Goal: Navigation & Orientation: Find specific page/section

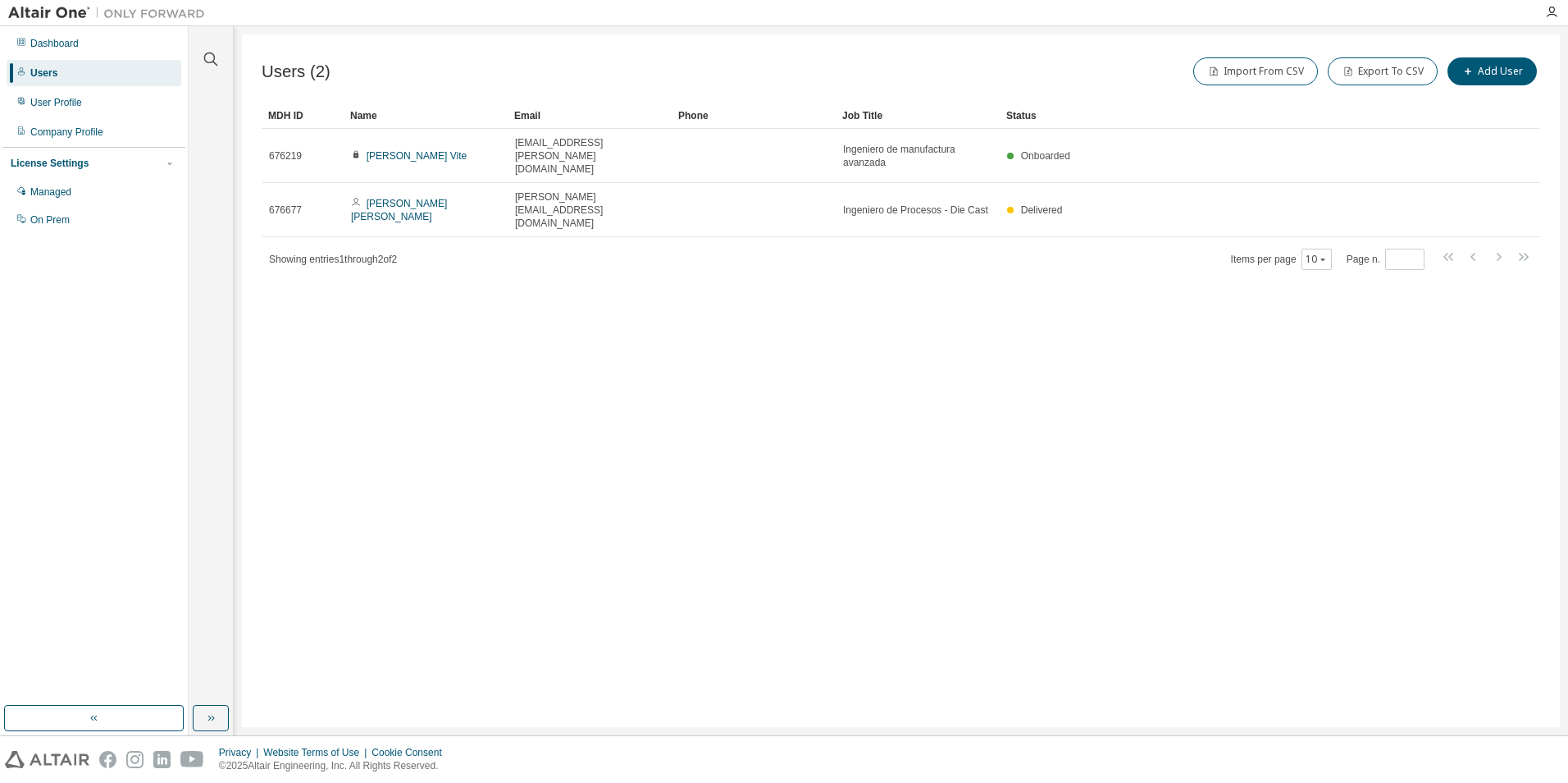
click at [1028, 275] on div "Users (2) Import From CSV Export To CSV Add User Clear Load Save Save As Field …" at bounding box center [901, 381] width 1318 height 693
click at [704, 359] on div "Users (2) Import From CSV Export To CSV Add User Clear Load Save Save As Field …" at bounding box center [901, 381] width 1318 height 693
click at [63, 194] on div "Managed" at bounding box center [51, 191] width 41 height 13
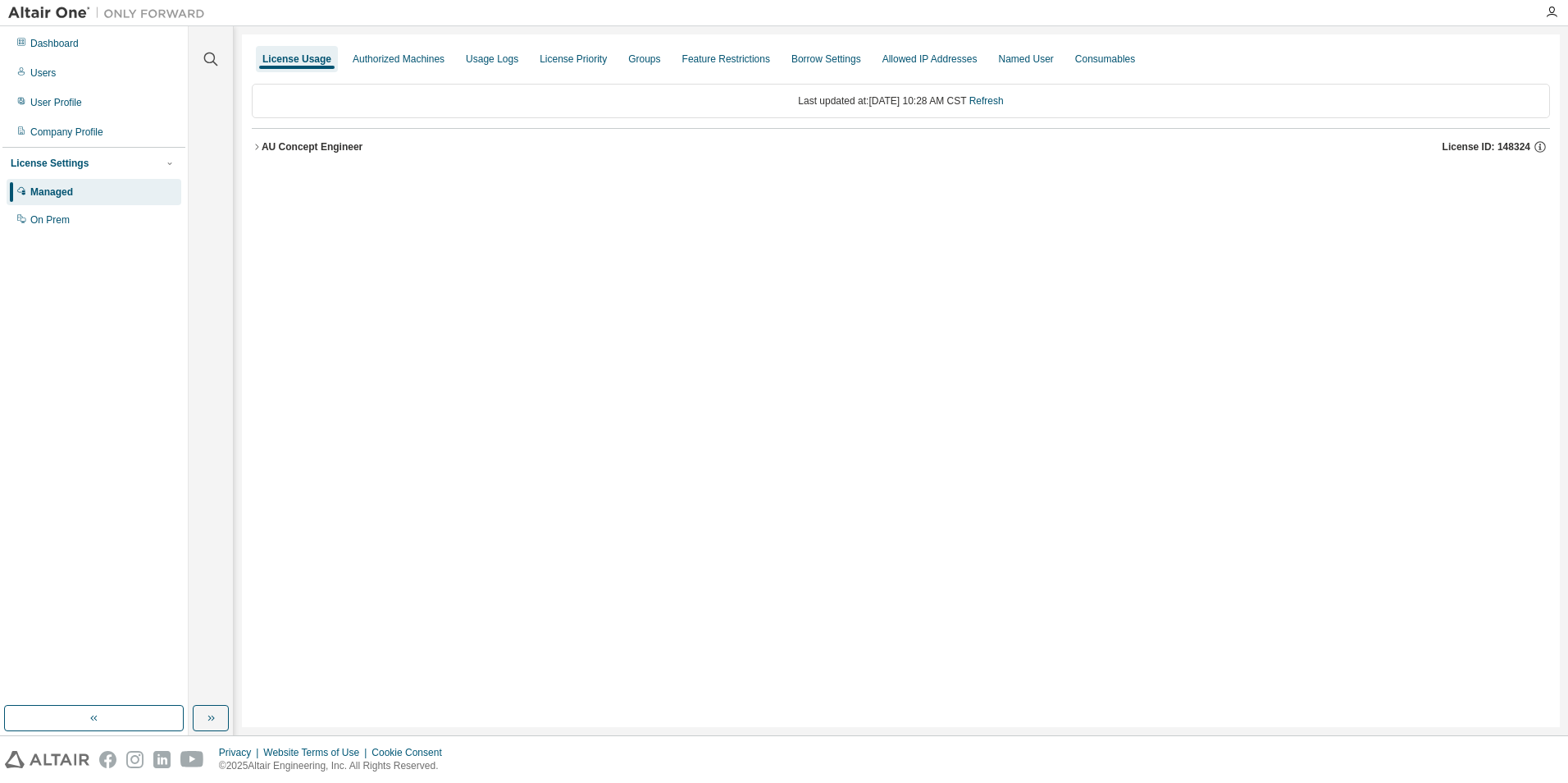
click at [303, 141] on div "AU Concept Engineer" at bounding box center [312, 146] width 101 height 13
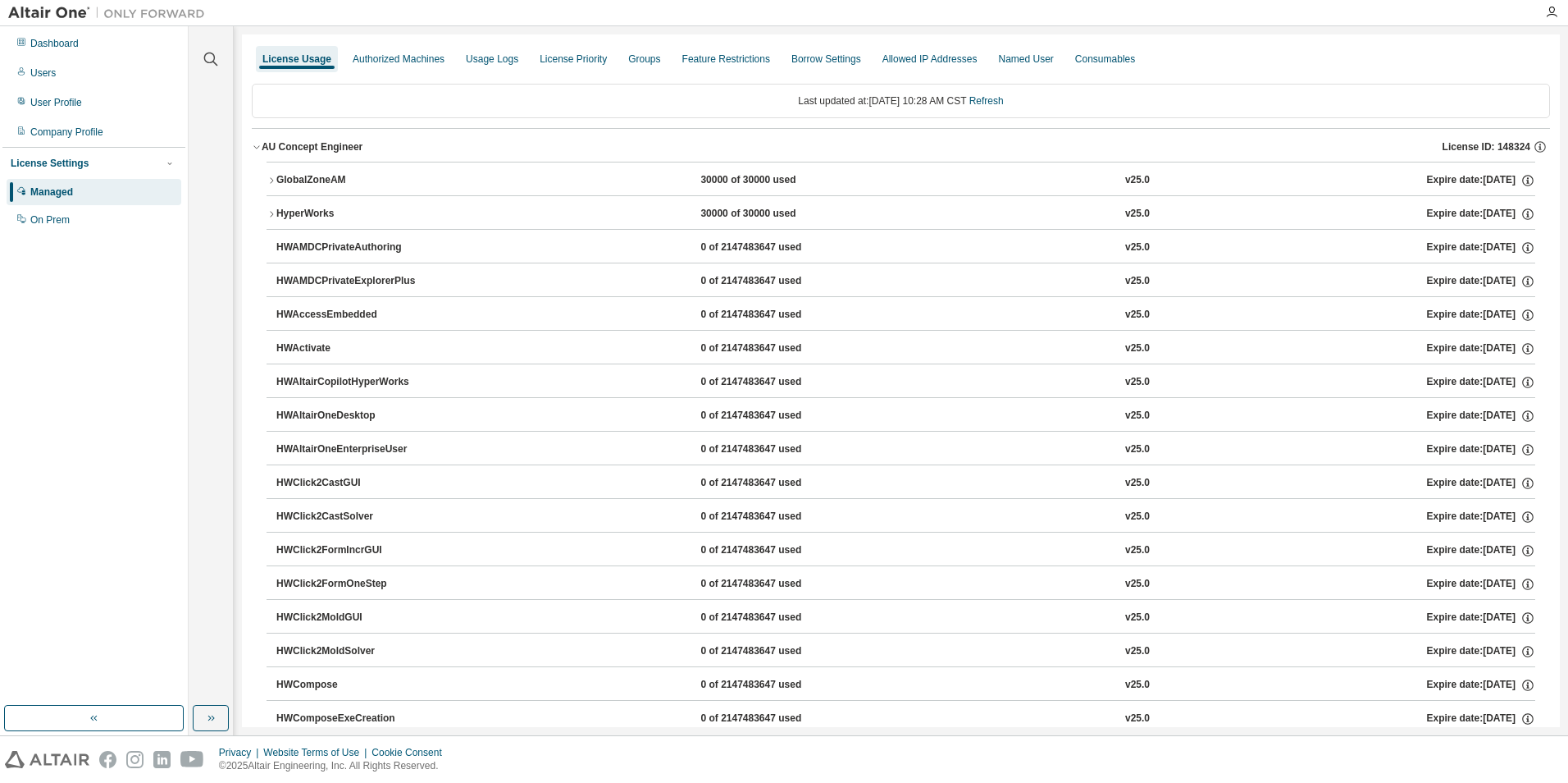
click at [313, 61] on div "License Usage" at bounding box center [297, 59] width 69 height 13
click at [75, 103] on div "User Profile" at bounding box center [56, 102] width 52 height 13
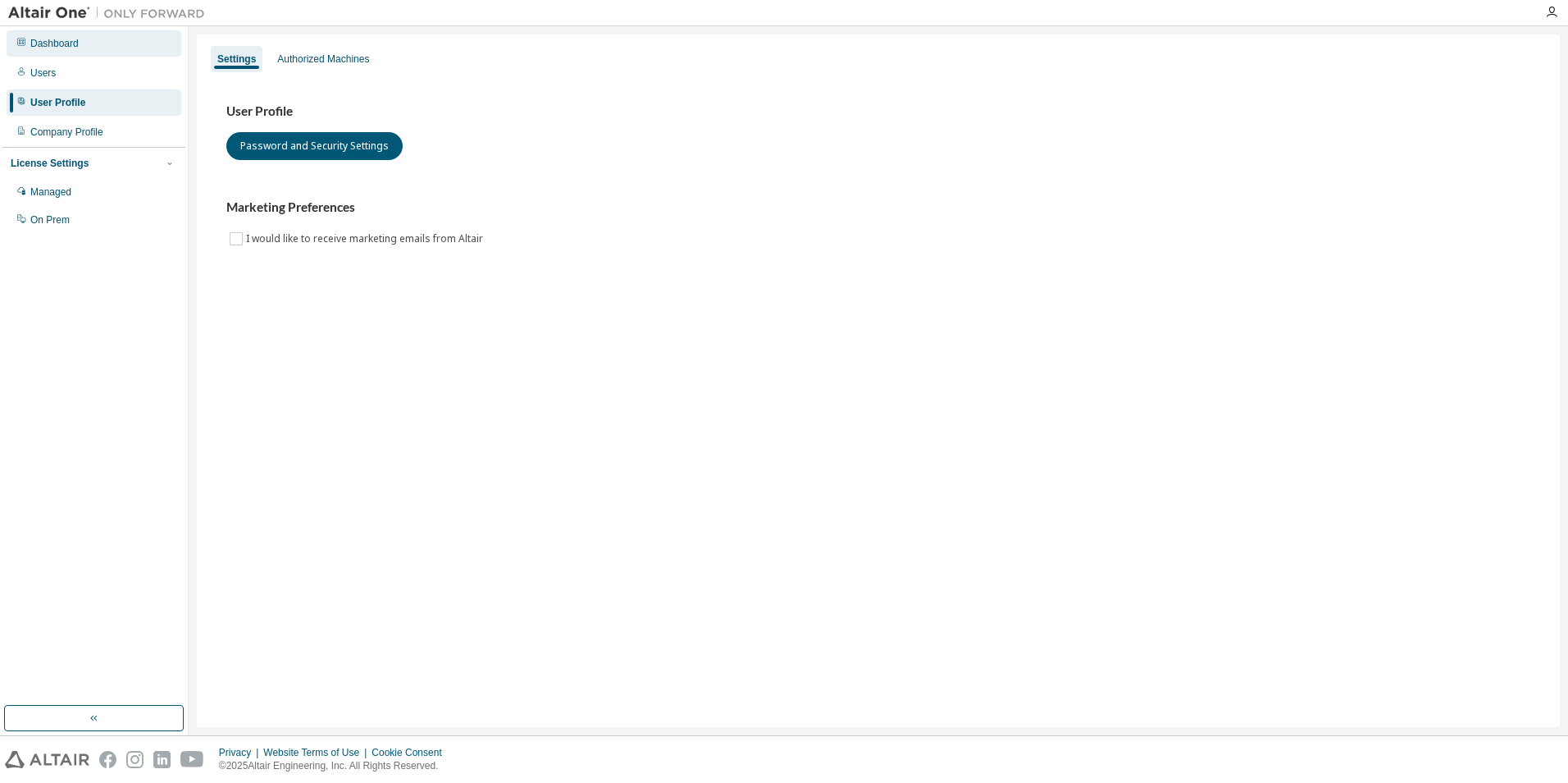
click at [65, 49] on div "Dashboard" at bounding box center [54, 43] width 48 height 13
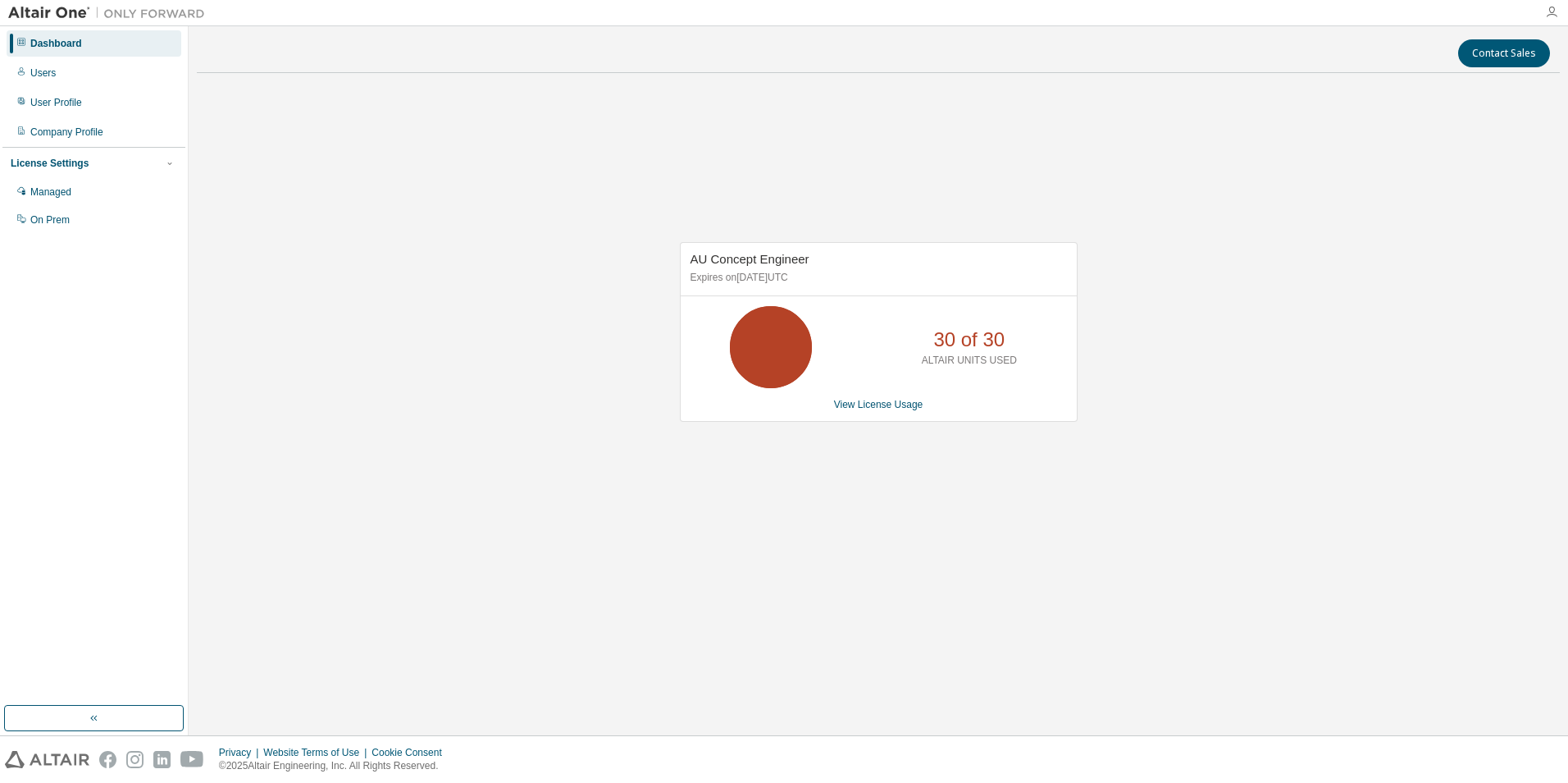
click at [1042, 8] on icon "button" at bounding box center [1550, 12] width 13 height 13
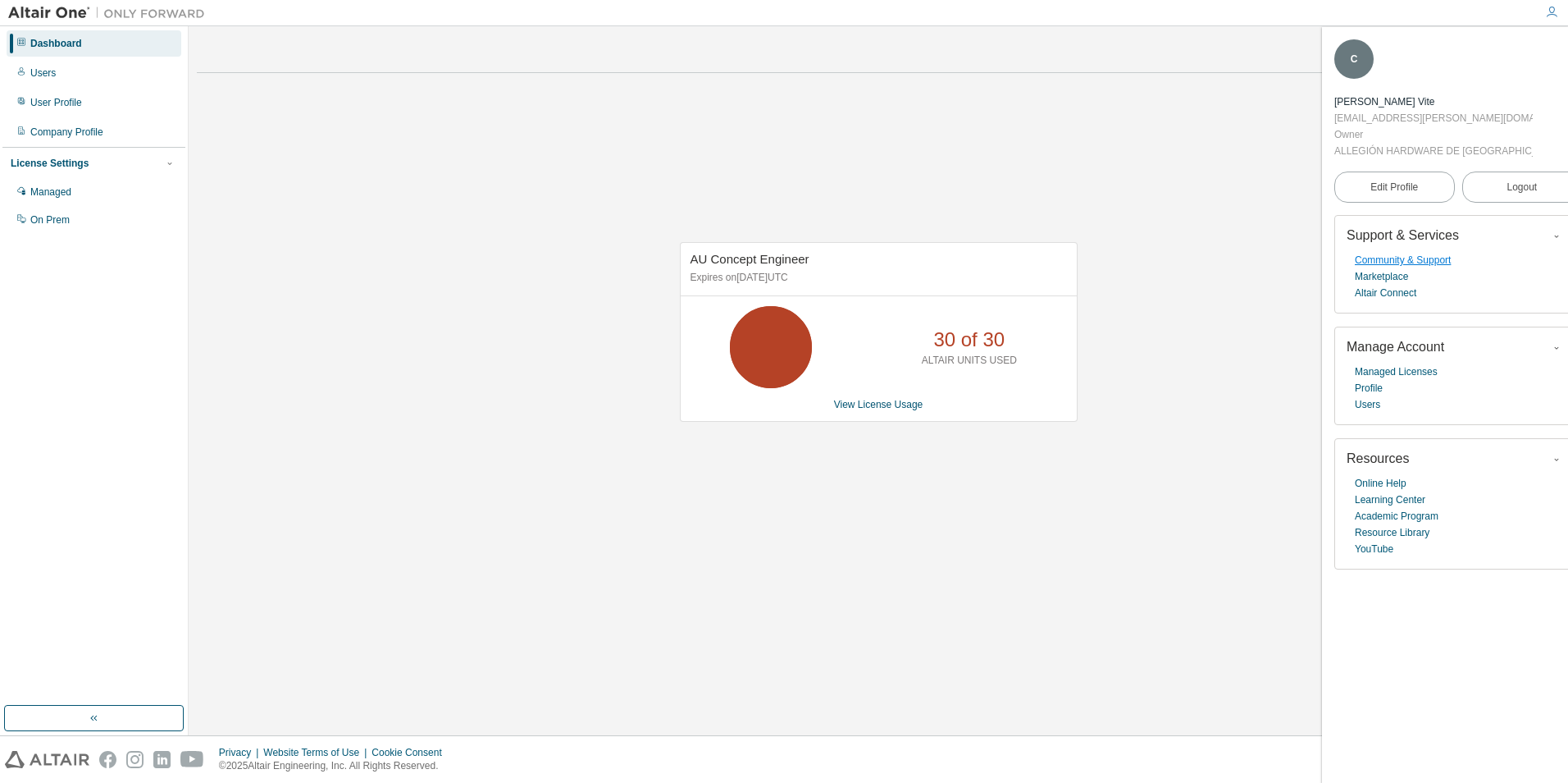
click at [1042, 258] on link "Community & Support" at bounding box center [1402, 260] width 96 height 17
